Goal: Information Seeking & Learning: Learn about a topic

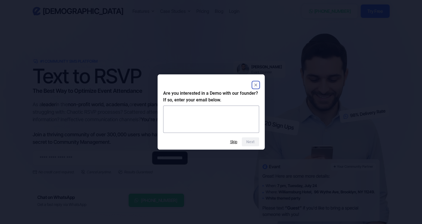
click at [262, 81] on div "Are you interested in a Demo with our founder? If so, enter your email below. N…" at bounding box center [211, 111] width 107 height 75
click at [253, 80] on div at bounding box center [211, 85] width 96 height 10
click at [253, 84] on rect "Close" at bounding box center [255, 85] width 7 height 7
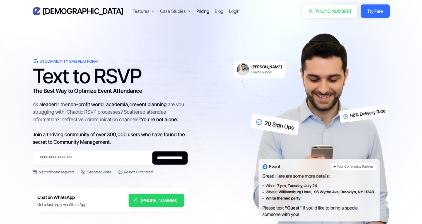
click at [196, 11] on div "Pricing" at bounding box center [202, 11] width 13 height 7
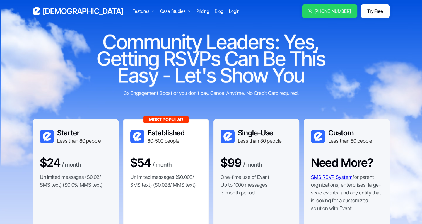
click at [12, 106] on section "Community Leaders: Yes, Getting RSVPs Can Be This Easy - Let's Show You 3x Enga…" at bounding box center [211, 165] width 422 height 331
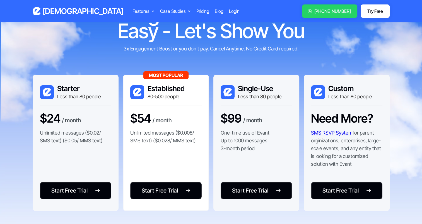
scroll to position [45, 0]
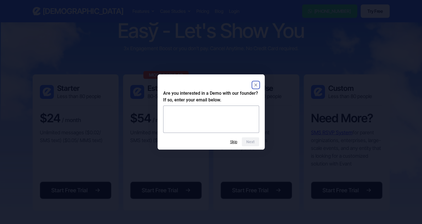
click at [258, 87] on rect "Close" at bounding box center [255, 85] width 7 height 7
